Goal: Task Accomplishment & Management: Use online tool/utility

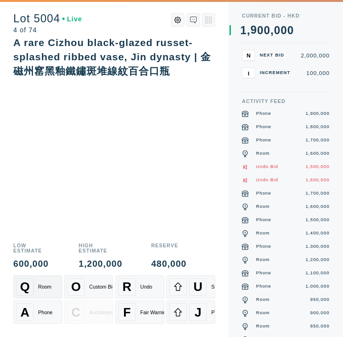
click at [33, 285] on div "Q Room" at bounding box center [38, 287] width 44 height 18
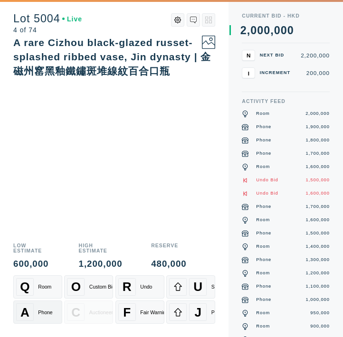
click at [22, 311] on span "A" at bounding box center [24, 312] width 9 height 15
click at [23, 308] on span "A" at bounding box center [24, 312] width 9 height 15
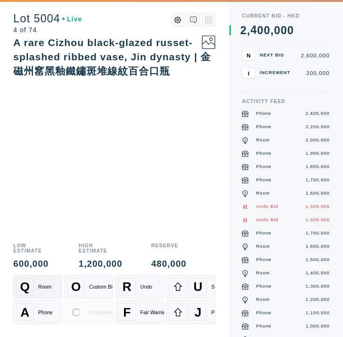
click at [30, 295] on div "Q" at bounding box center [25, 287] width 18 height 18
click at [37, 292] on div "Q Room" at bounding box center [38, 287] width 44 height 18
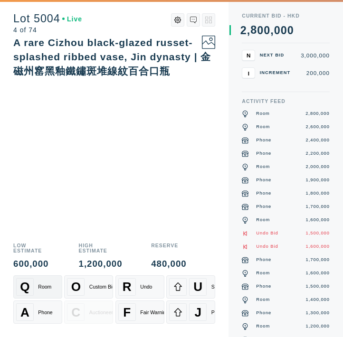
click at [37, 286] on div "Q Room" at bounding box center [38, 287] width 44 height 18
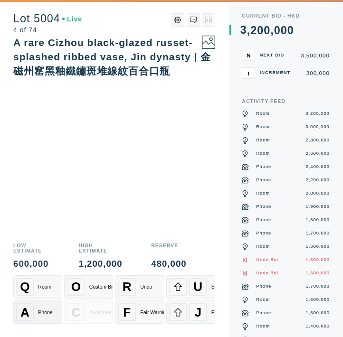
click at [30, 309] on div "A" at bounding box center [25, 312] width 18 height 18
click at [28, 289] on span "Q" at bounding box center [24, 287] width 9 height 15
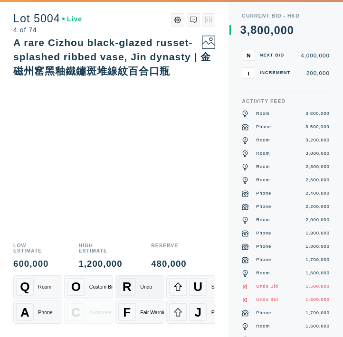
click at [144, 287] on div "Undo" at bounding box center [146, 287] width 12 height 6
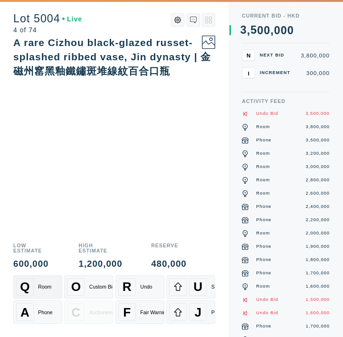
click at [46, 291] on div "Q Room" at bounding box center [38, 287] width 44 height 18
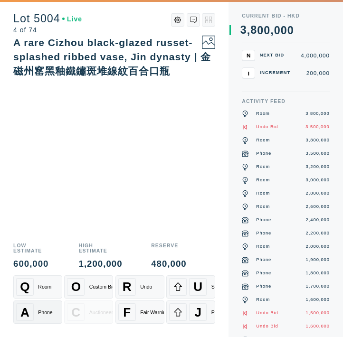
click at [40, 307] on div "A Phone" at bounding box center [38, 312] width 44 height 18
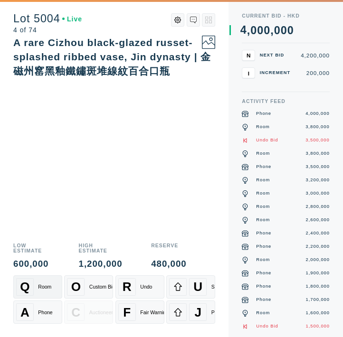
click at [34, 289] on div "Q Room" at bounding box center [38, 287] width 44 height 18
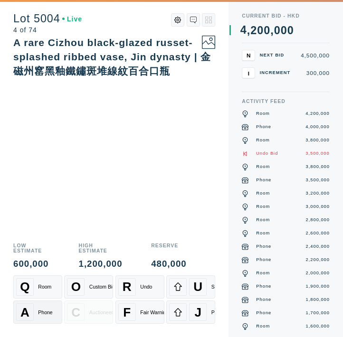
click at [30, 315] on div "A" at bounding box center [25, 312] width 18 height 18
click at [51, 287] on div "Q Room" at bounding box center [38, 287] width 44 height 18
click at [50, 283] on div "Q Room" at bounding box center [38, 287] width 44 height 18
click at [44, 282] on div "Q Room" at bounding box center [38, 287] width 44 height 18
click at [38, 304] on div "A Phone" at bounding box center [38, 312] width 44 height 18
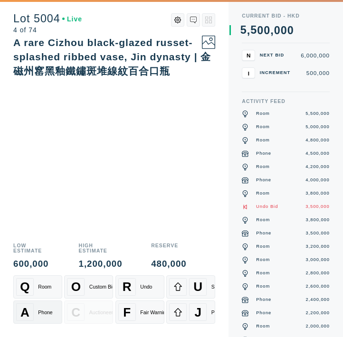
click at [44, 313] on div "Phone" at bounding box center [45, 312] width 14 height 6
click at [50, 286] on div "Room" at bounding box center [44, 287] width 13 height 6
click at [56, 215] on div "A rare Cizhou black-glazed russet-splashed ribbed vase, Jin dynasty | 金　磁州窰黑釉鐵鏽…" at bounding box center [114, 136] width 202 height 201
